Goal: Information Seeking & Learning: Find specific fact

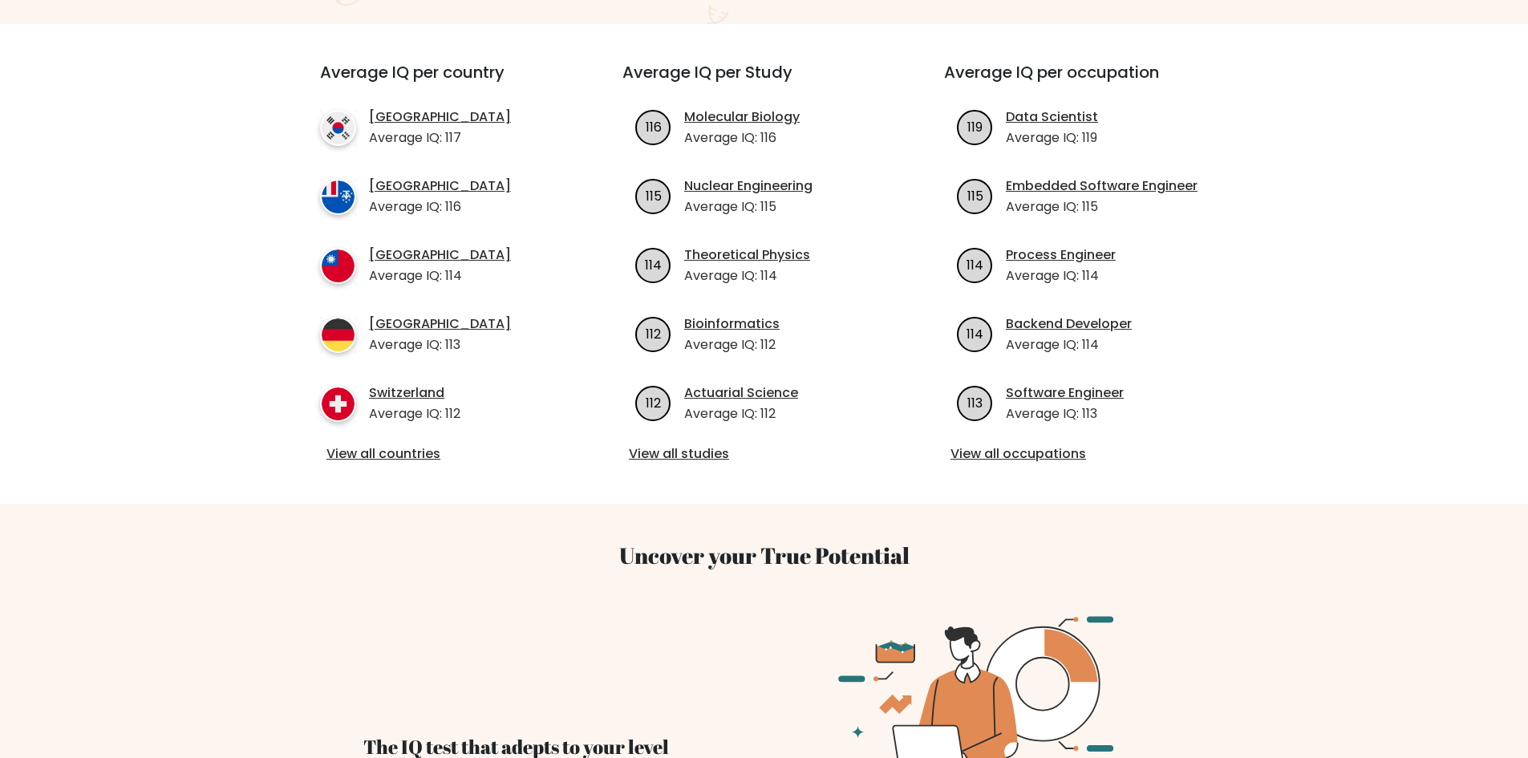
scroll to position [561, 0]
click at [387, 443] on link "View all countries" at bounding box center [442, 452] width 232 height 19
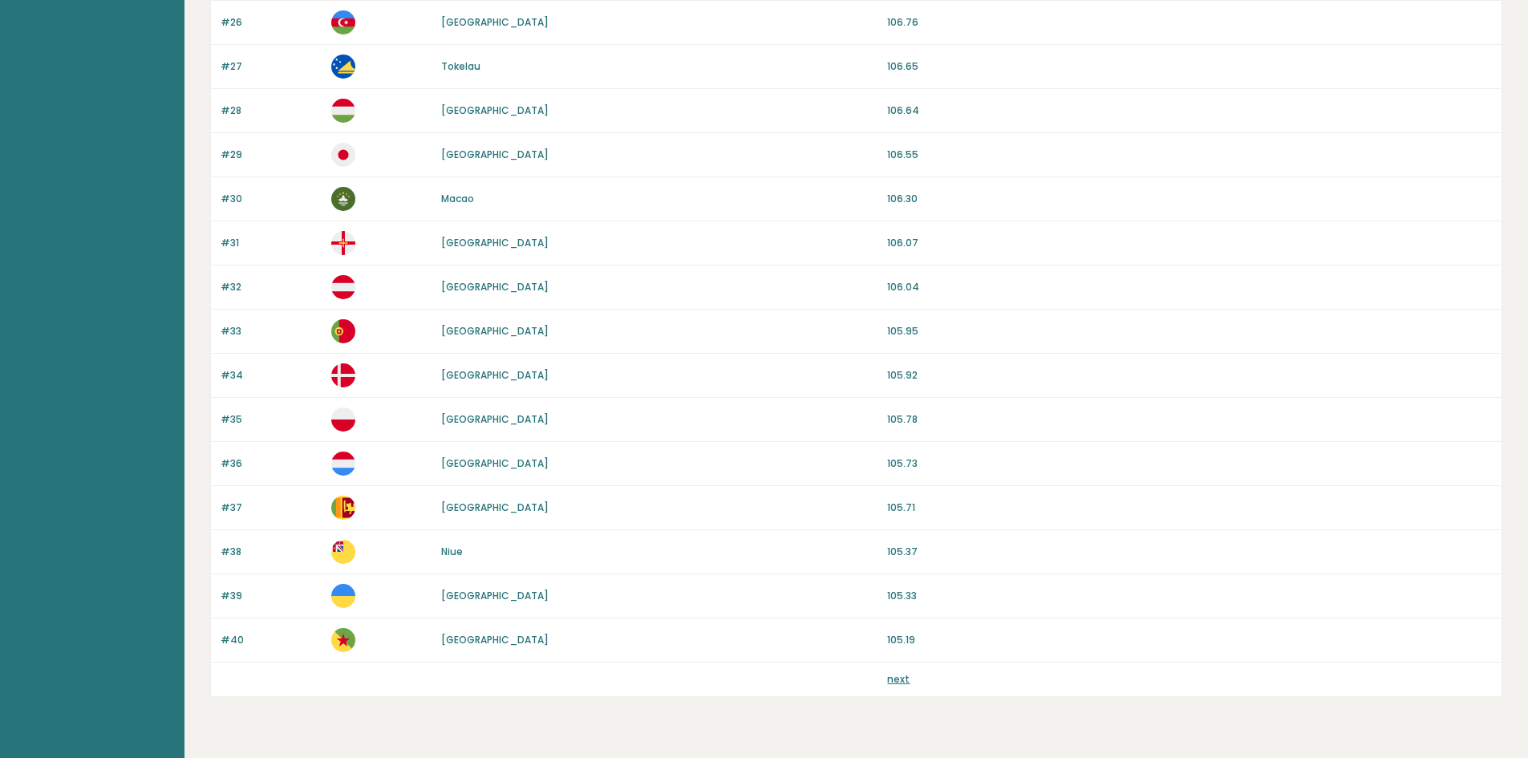
scroll to position [1325, 0]
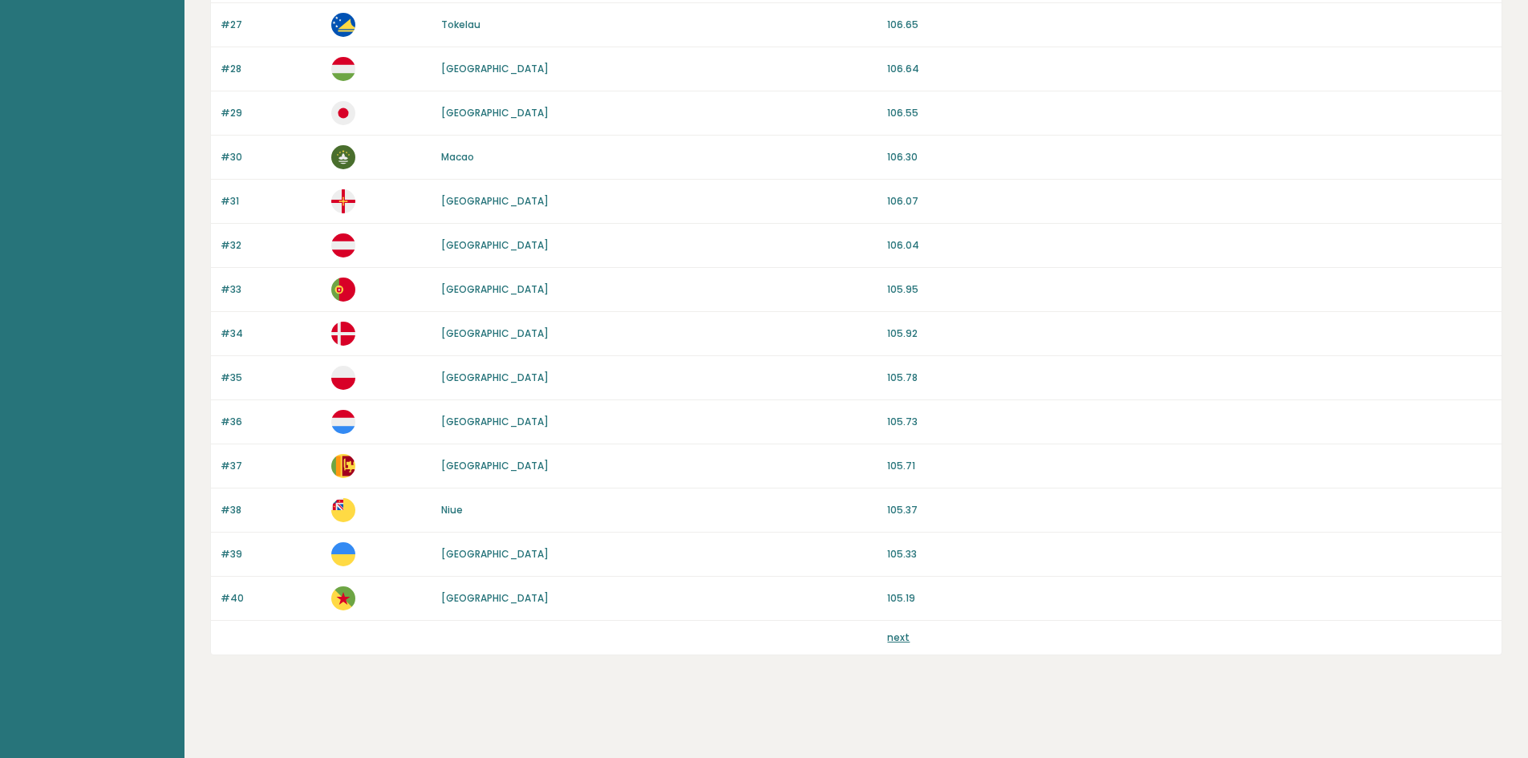
click at [899, 643] on link "next" at bounding box center [898, 637] width 22 height 14
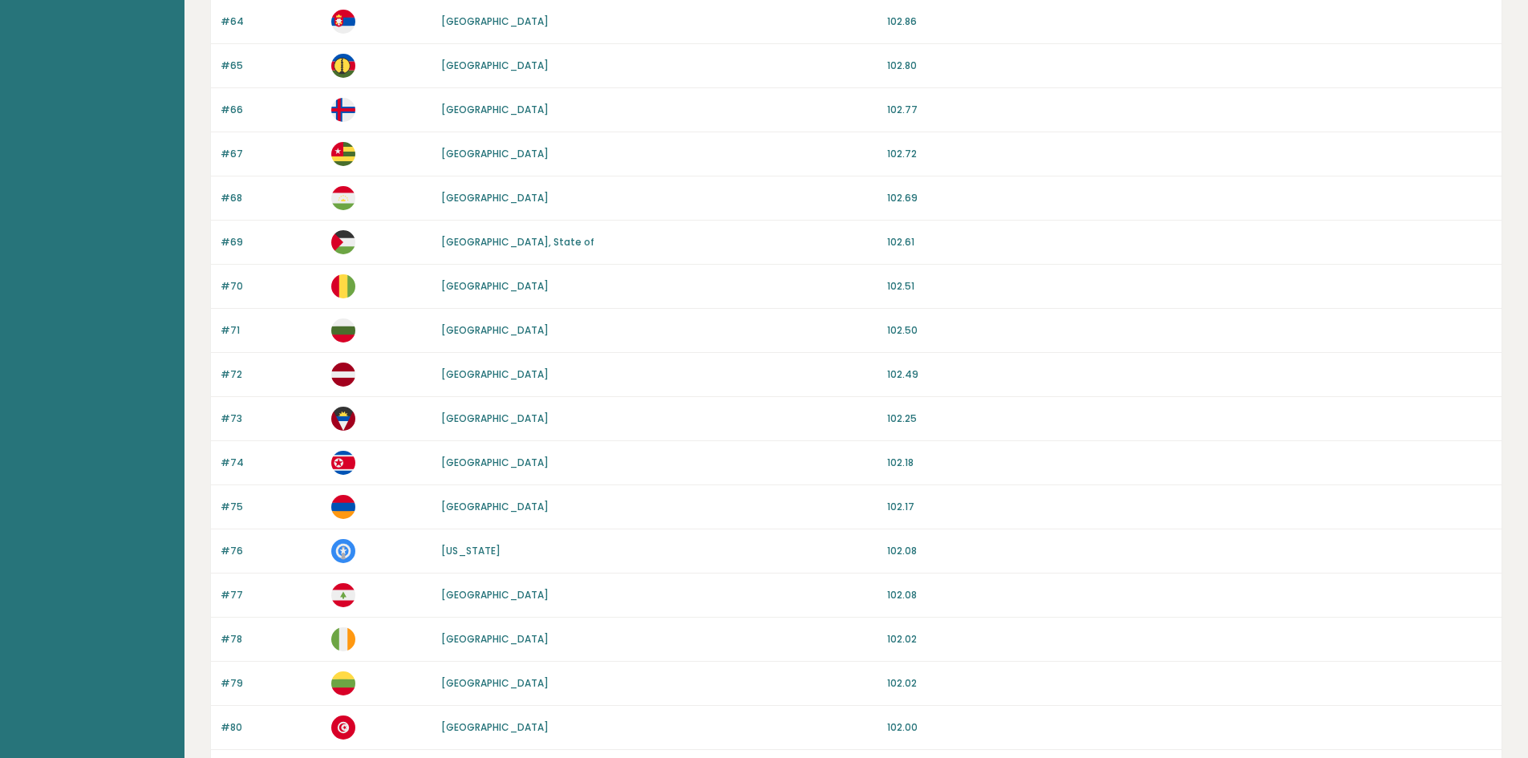
scroll to position [1283, 0]
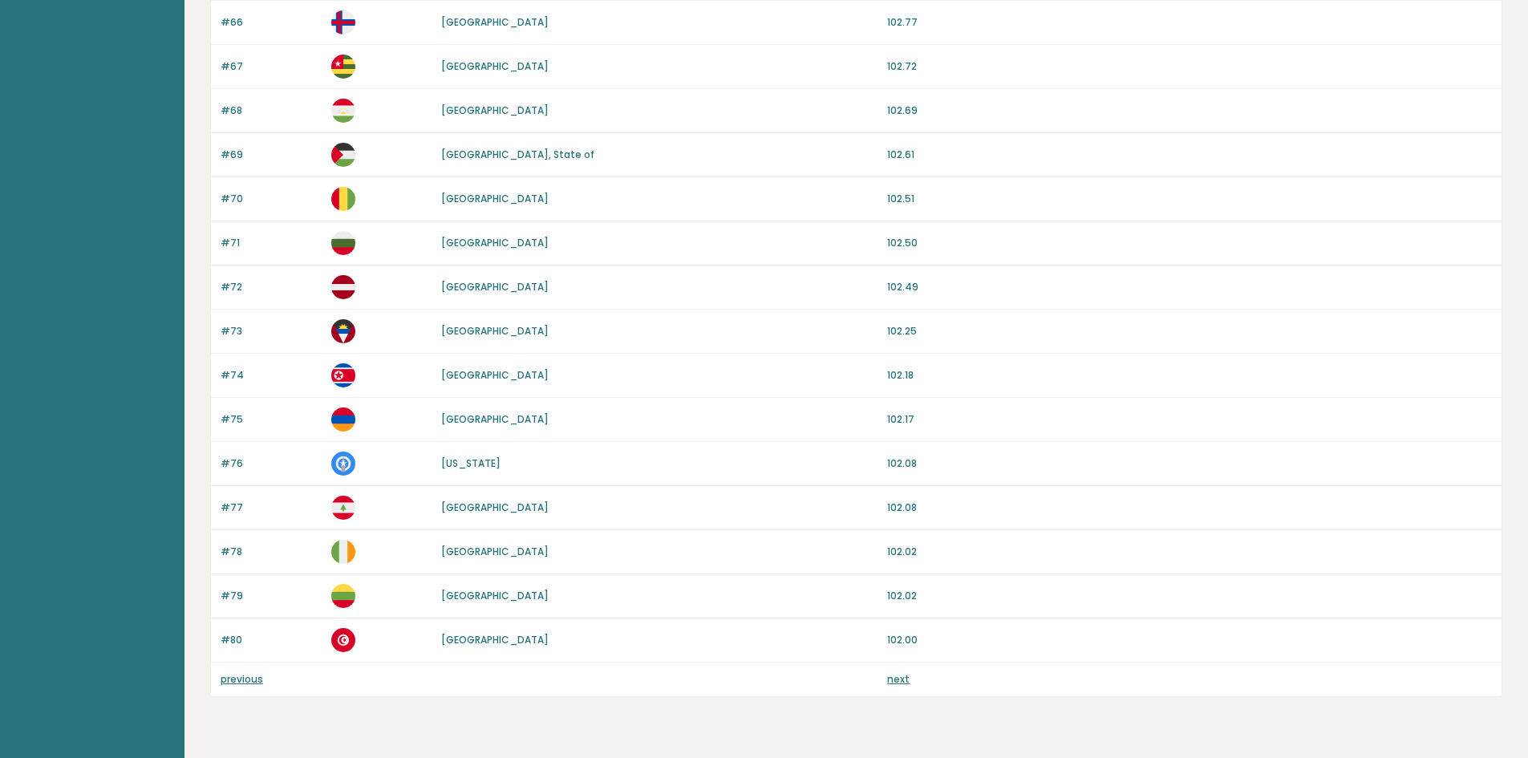
click at [332, 642] on img at bounding box center [343, 640] width 24 height 24
drag, startPoint x: 404, startPoint y: 641, endPoint x: 448, endPoint y: 640, distance: 44.1
click at [412, 640] on p at bounding box center [381, 640] width 101 height 24
click at [463, 641] on link "Tunisia" at bounding box center [494, 640] width 107 height 14
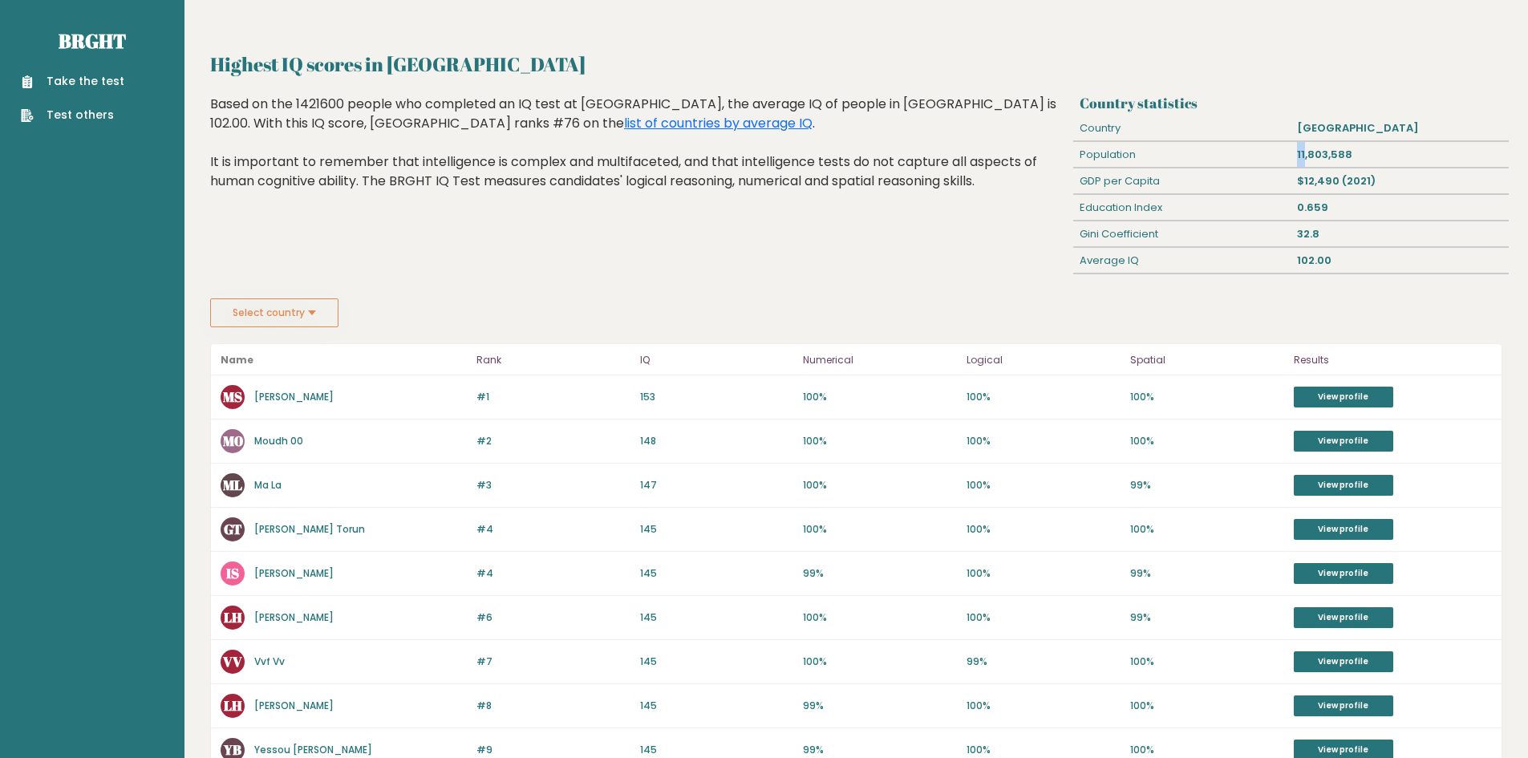
drag, startPoint x: 1306, startPoint y: 151, endPoint x: 1293, endPoint y: 151, distance: 12.8
click at [1293, 151] on div "11,803,588" at bounding box center [1399, 155] width 217 height 26
drag, startPoint x: 1305, startPoint y: 151, endPoint x: 1293, endPoint y: 152, distance: 12.1
click at [1293, 152] on div "11,803,588" at bounding box center [1399, 155] width 217 height 26
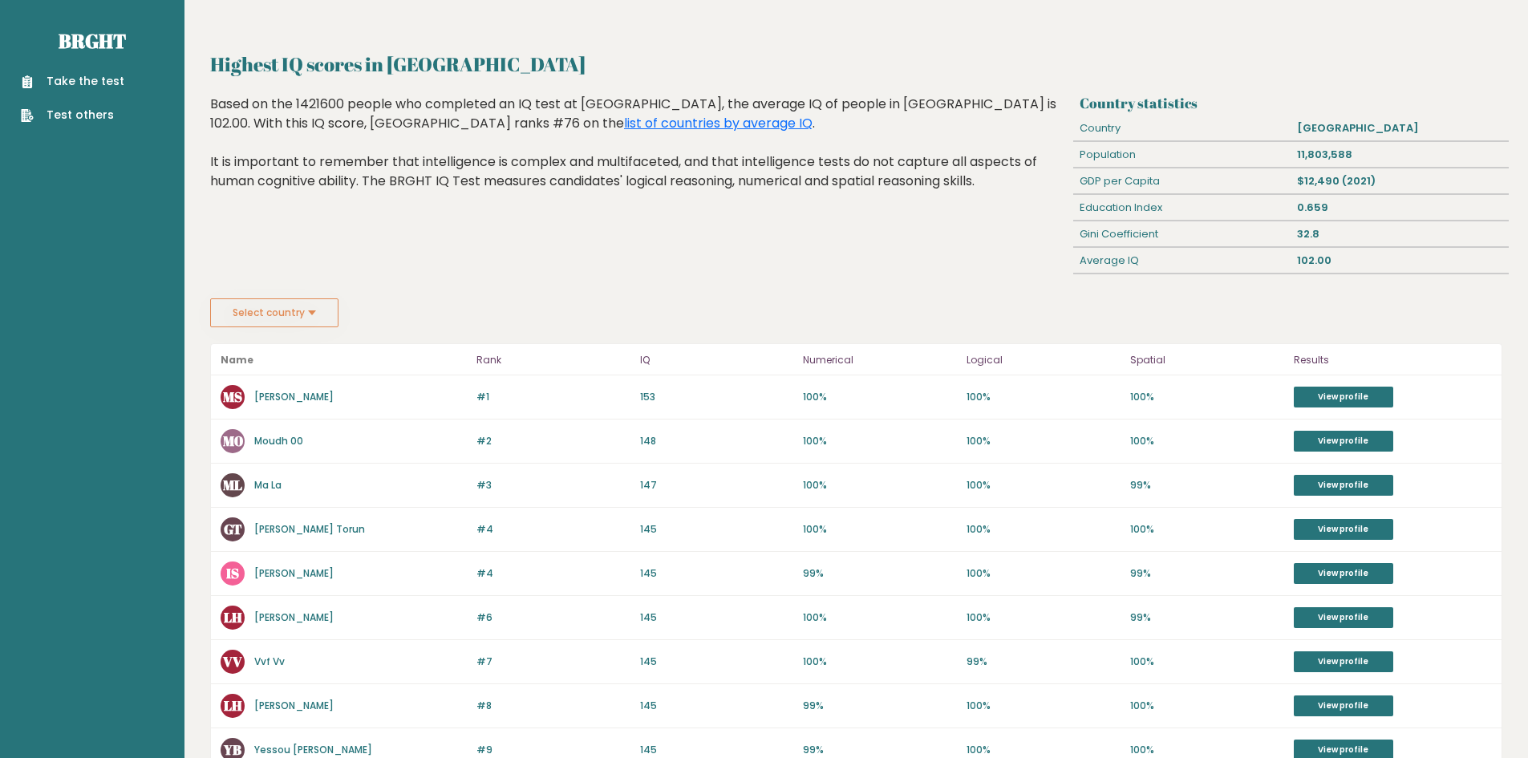
drag, startPoint x: 986, startPoint y: 223, endPoint x: 971, endPoint y: 223, distance: 15.2
click at [986, 223] on div "Highest IQ scores in Tunisia Based on the 1421600 people who completed an IQ te…" at bounding box center [639, 197] width 869 height 204
click at [109, 79] on link "Take the test" at bounding box center [72, 81] width 103 height 17
